Goal: Task Accomplishment & Management: Manage account settings

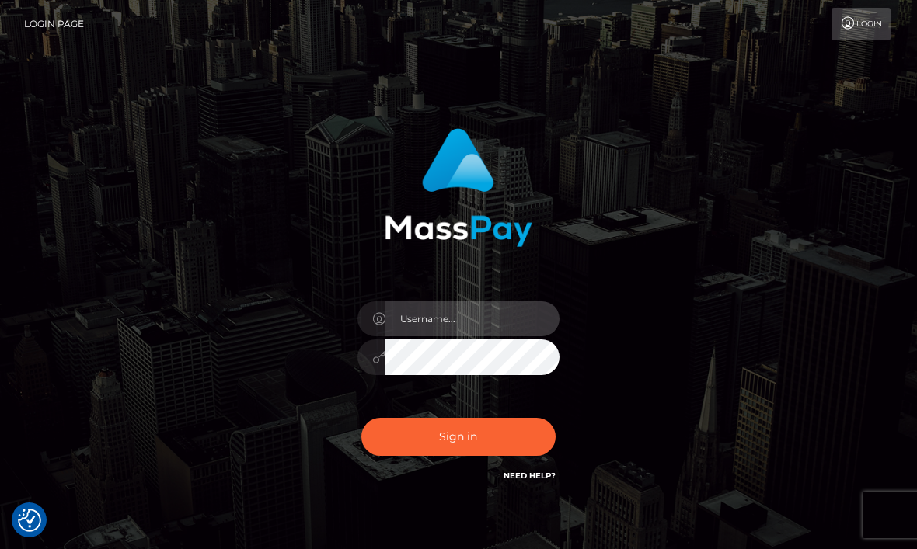
click at [507, 309] on input "text" at bounding box center [472, 319] width 174 height 35
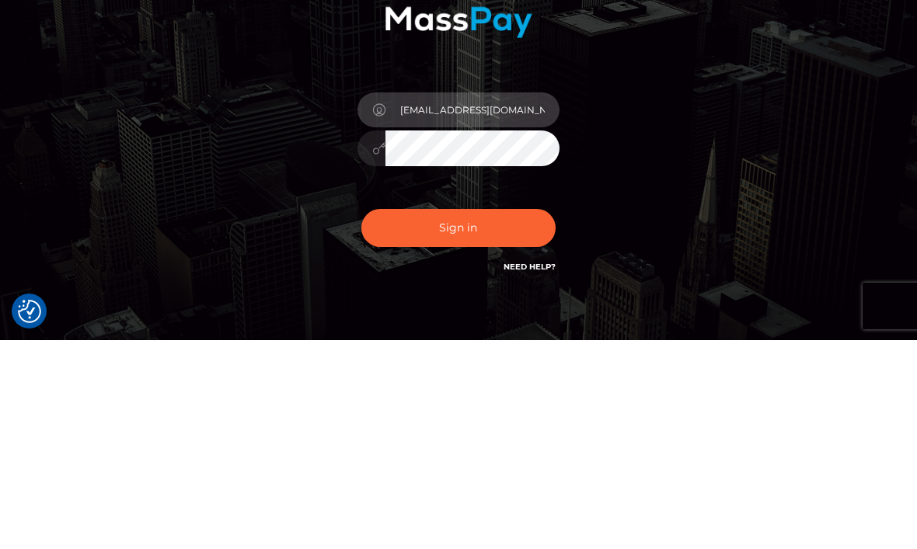
type input "[EMAIL_ADDRESS][DOMAIN_NAME]"
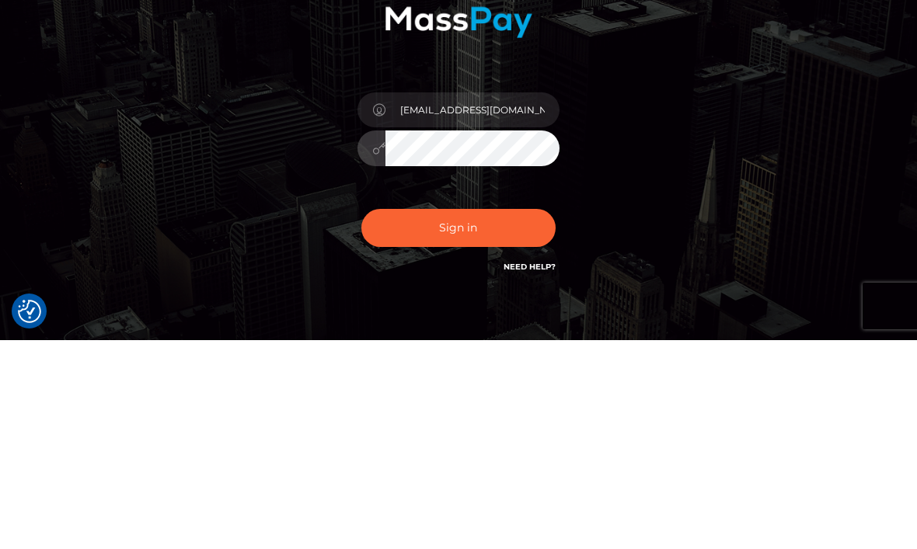
click at [458, 418] on button "Sign in" at bounding box center [458, 437] width 194 height 38
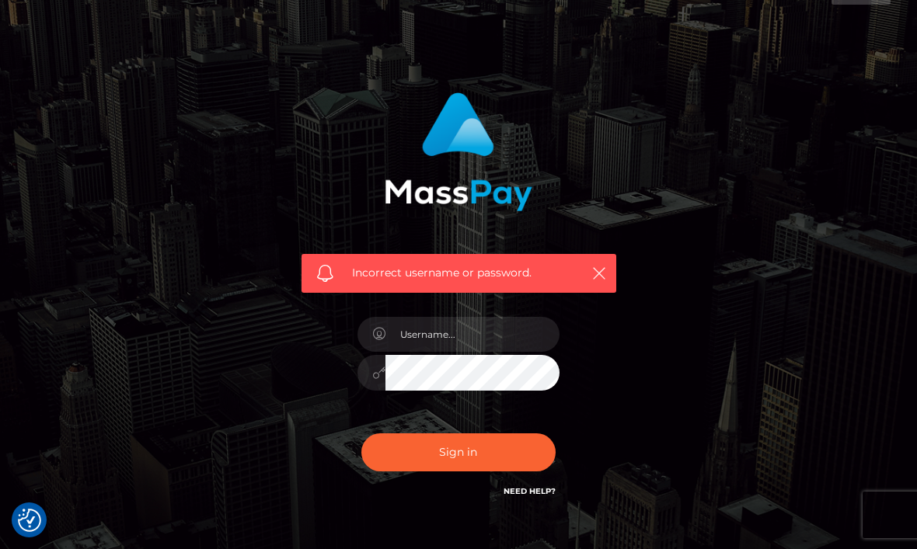
scroll to position [35, 0]
click at [514, 329] on input "text" at bounding box center [472, 335] width 174 height 35
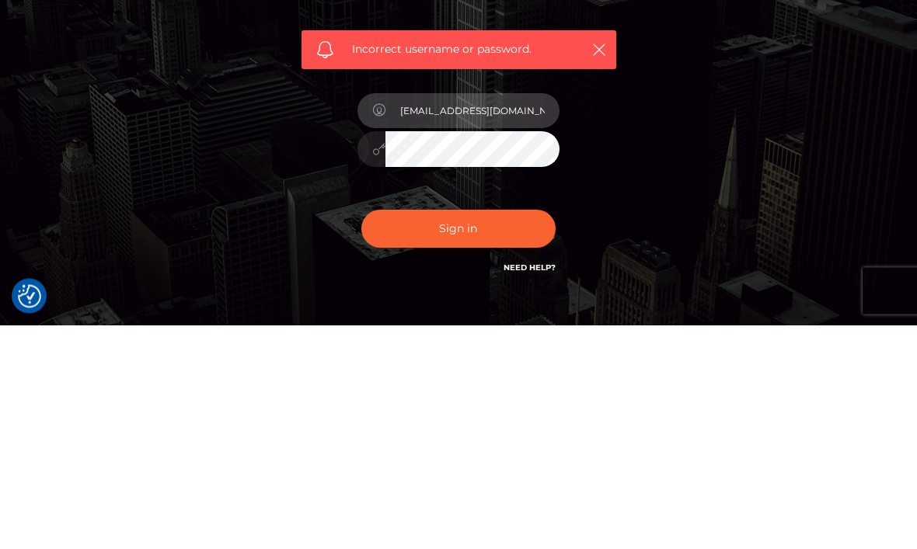
type input "[EMAIL_ADDRESS][DOMAIN_NAME]"
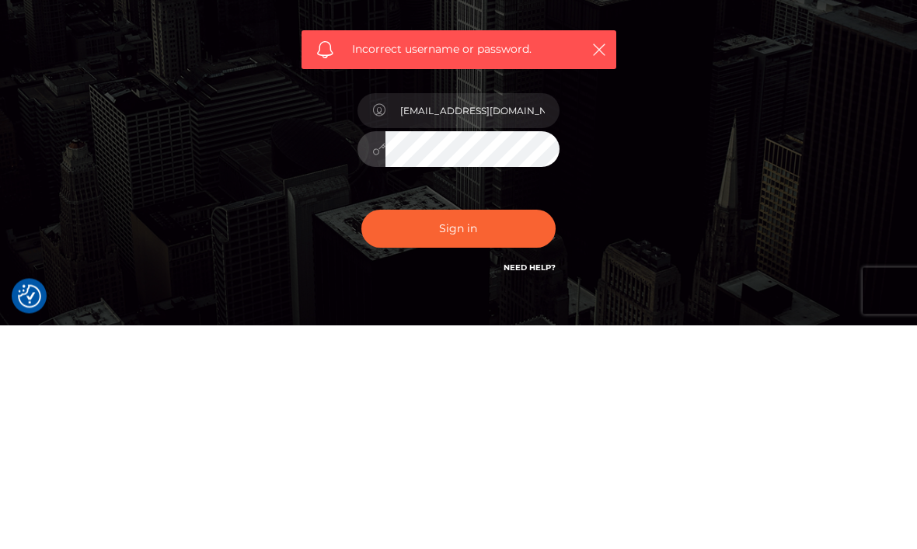
click at [458, 434] on button "Sign in" at bounding box center [458, 453] width 194 height 38
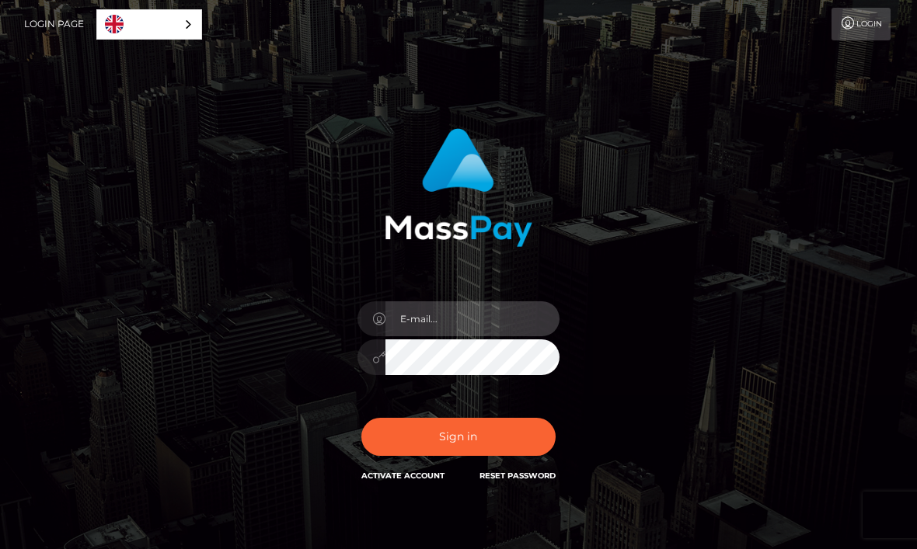
click at [515, 326] on input "email" at bounding box center [472, 319] width 174 height 35
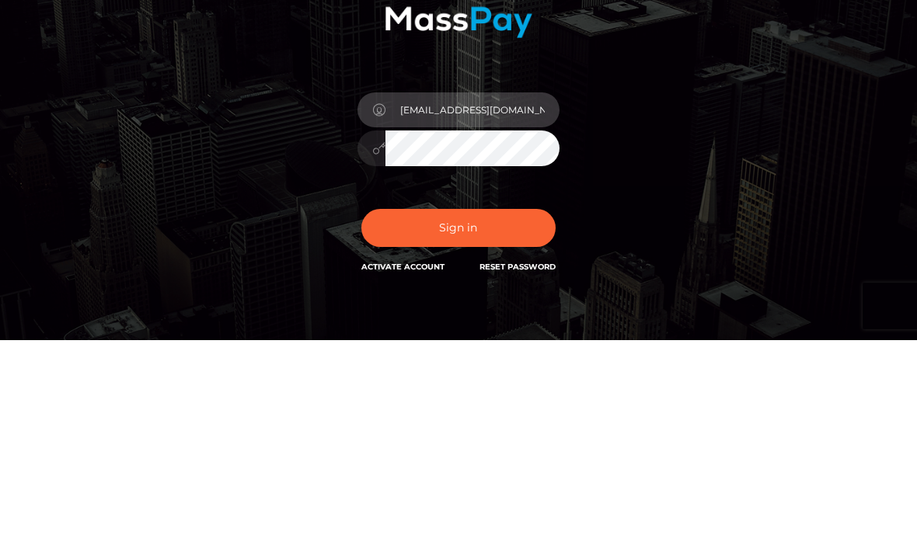
type input "[EMAIL_ADDRESS][DOMAIN_NAME]"
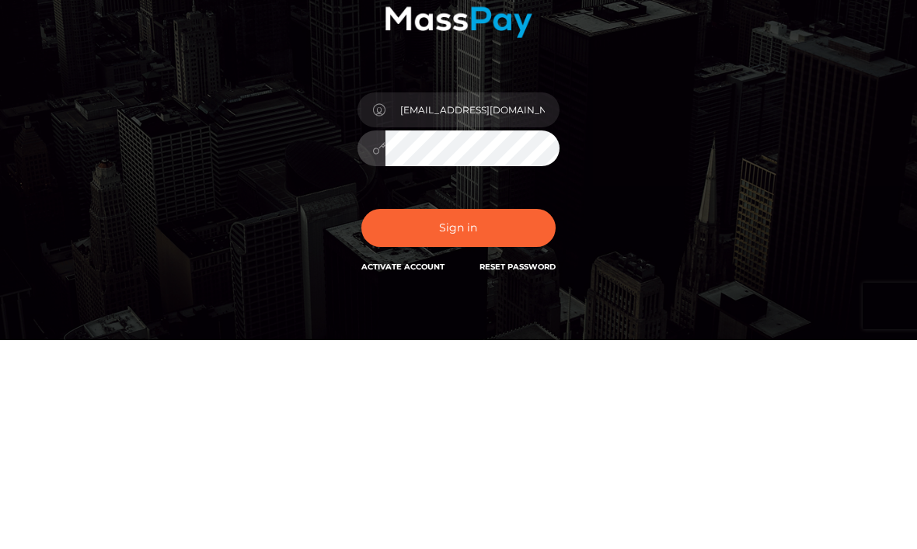
click at [458, 418] on button "Sign in" at bounding box center [458, 437] width 194 height 38
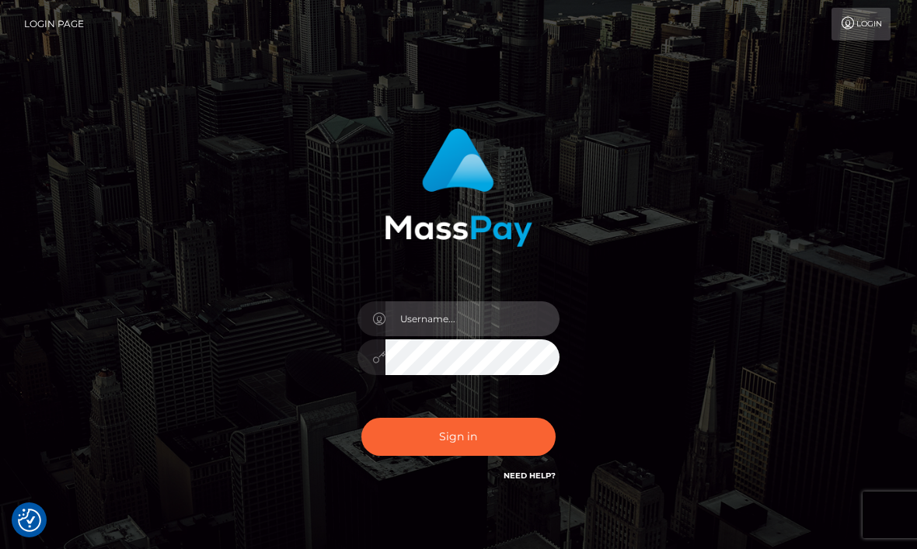
click at [515, 317] on input "text" at bounding box center [472, 319] width 174 height 35
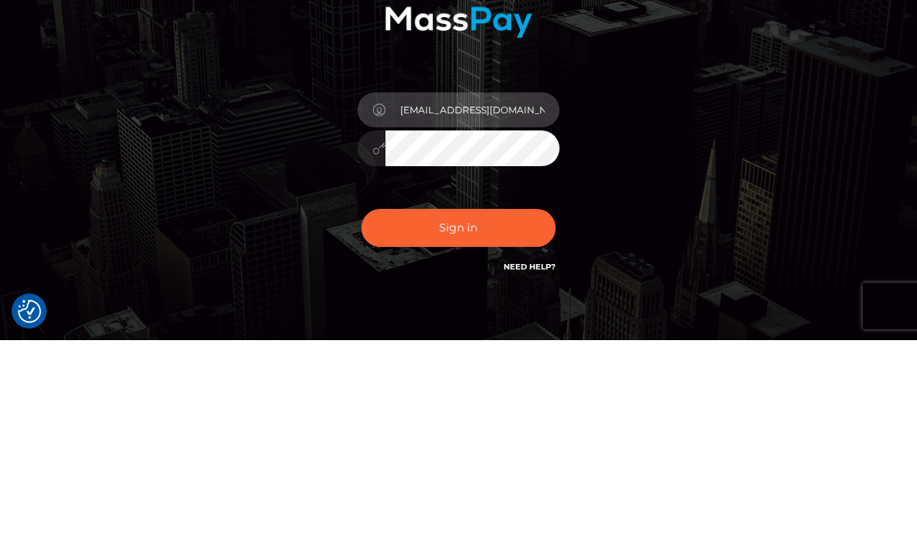
type input "[EMAIL_ADDRESS][DOMAIN_NAME]"
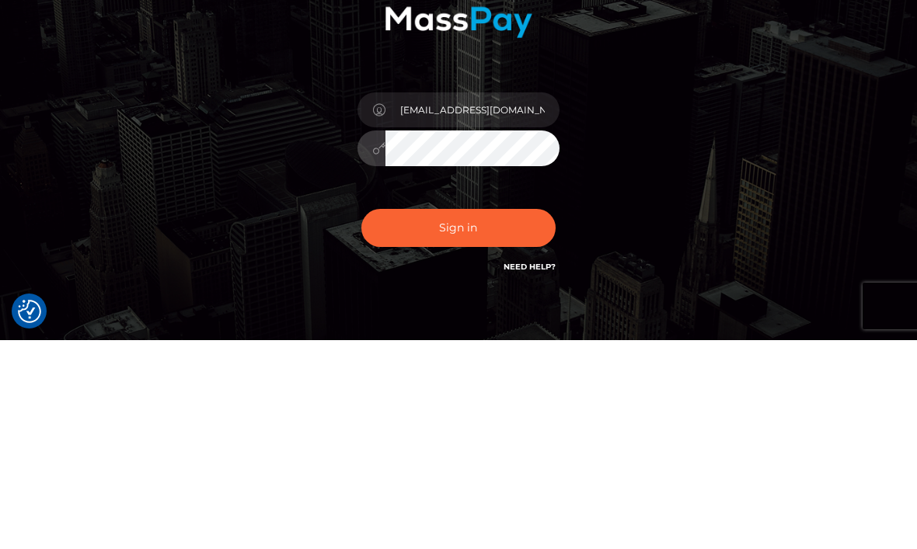
click at [458, 418] on button "Sign in" at bounding box center [458, 437] width 194 height 38
